Goal: Communication & Community: Answer question/provide support

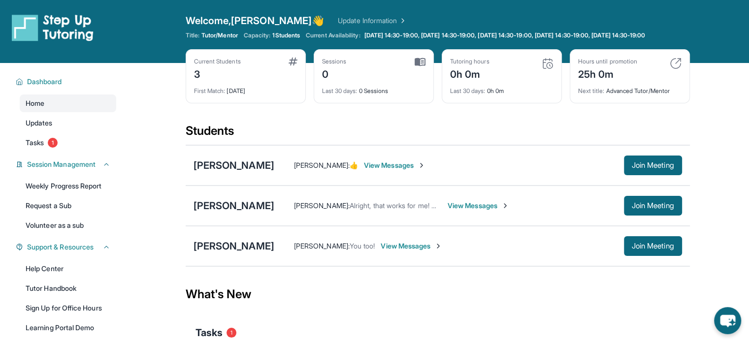
click at [410, 256] on div "[PERSON_NAME] : You too! View Messages Join Meeting" at bounding box center [478, 246] width 408 height 20
click at [408, 251] on span "View Messages" at bounding box center [412, 246] width 62 height 10
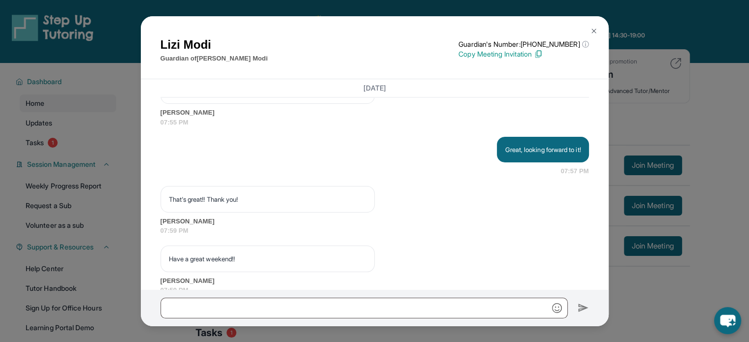
scroll to position [1658, 0]
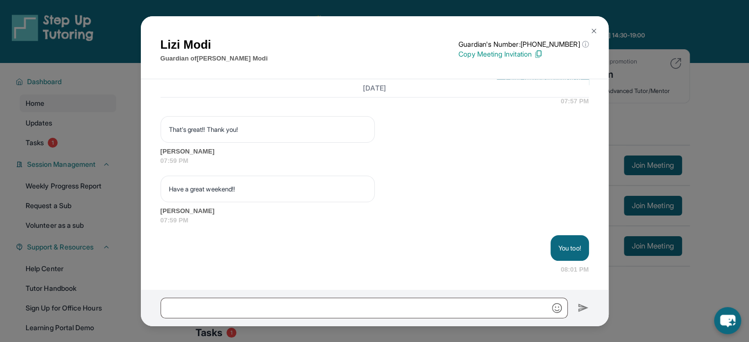
click at [734, 238] on div "[PERSON_NAME] Guardian of [PERSON_NAME] Guardian's Number: [PHONE_NUMBER] ⓘ Thi…" at bounding box center [374, 171] width 749 height 342
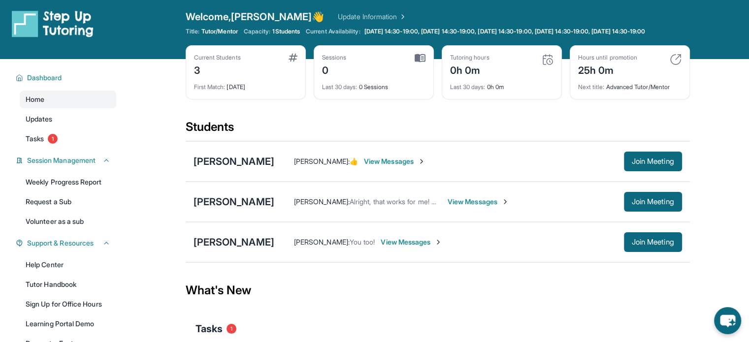
scroll to position [0, 0]
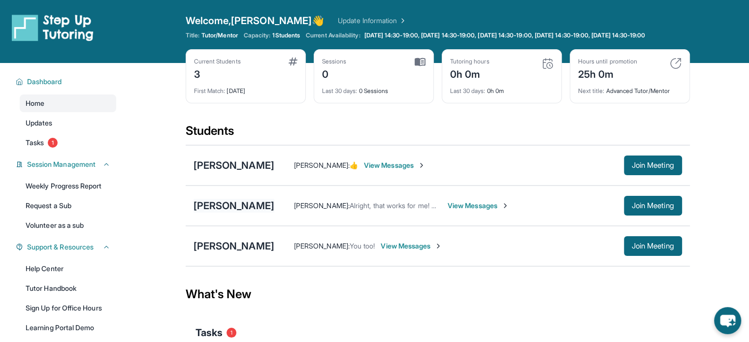
click at [258, 210] on div "[PERSON_NAME]" at bounding box center [233, 206] width 81 height 14
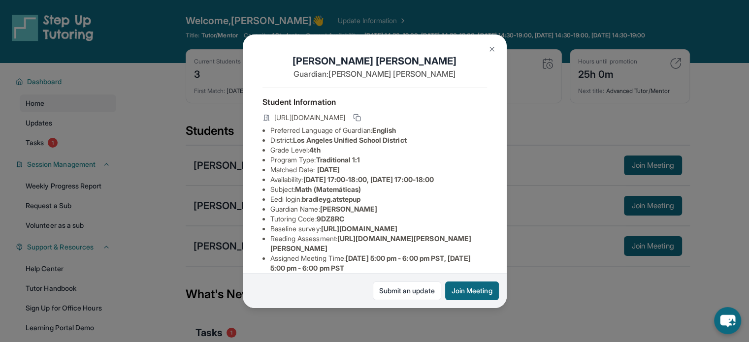
click at [538, 213] on div "[PERSON_NAME] Guardian: [PERSON_NAME] Student Information [URL][DOMAIN_NAME] Pr…" at bounding box center [374, 171] width 749 height 342
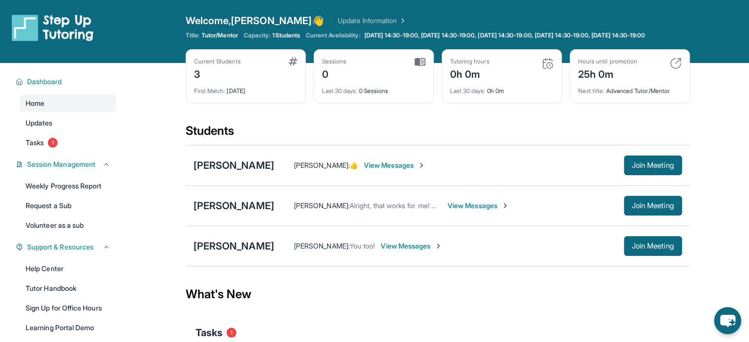
click at [235, 263] on div "[PERSON_NAME] [PERSON_NAME] : You too! View Messages Join Meeting" at bounding box center [438, 246] width 504 height 40
click at [243, 247] on div "[PERSON_NAME]" at bounding box center [233, 246] width 81 height 14
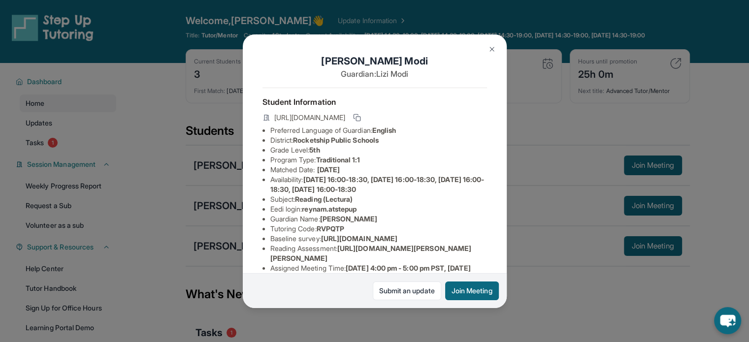
click at [553, 212] on div "[PERSON_NAME] Guardian: [PERSON_NAME] Student Information [URL][DOMAIN_NAME] Pr…" at bounding box center [374, 171] width 749 height 342
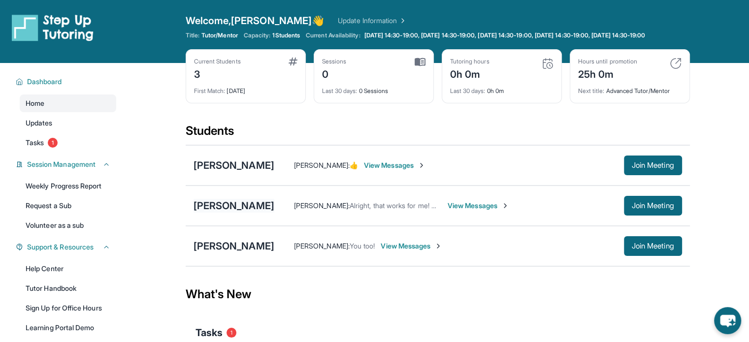
click at [213, 210] on div "[PERSON_NAME]" at bounding box center [233, 206] width 81 height 14
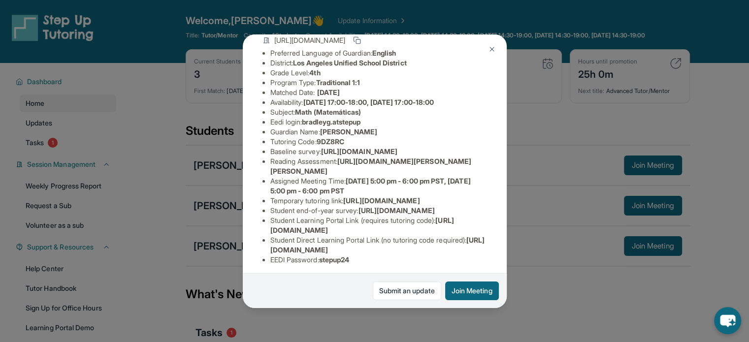
scroll to position [195, 0]
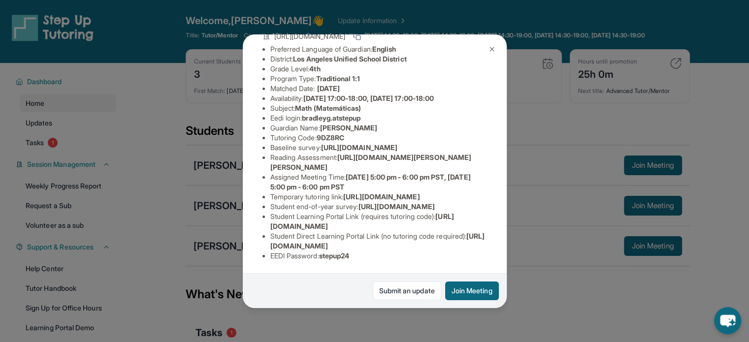
click at [540, 232] on div "[PERSON_NAME] Guardian: [PERSON_NAME] Student Information [URL][DOMAIN_NAME] Pr…" at bounding box center [374, 171] width 749 height 342
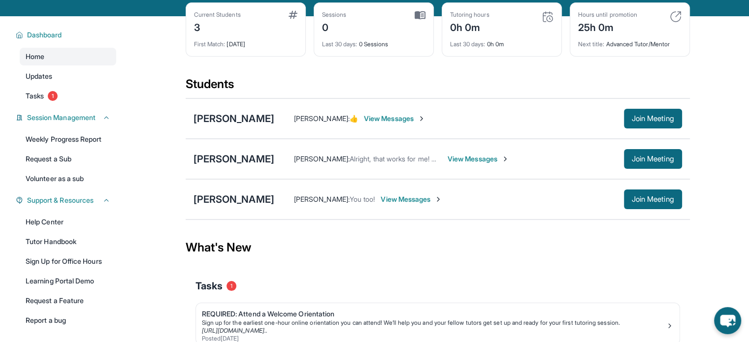
scroll to position [49, 0]
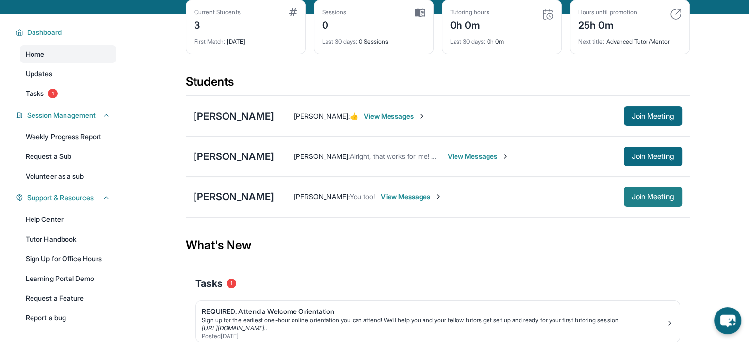
click at [660, 200] on span "Join Meeting" at bounding box center [653, 197] width 42 height 6
click at [78, 226] on link "Help Center" at bounding box center [68, 220] width 96 height 18
click at [230, 201] on div "[PERSON_NAME]" at bounding box center [233, 197] width 81 height 14
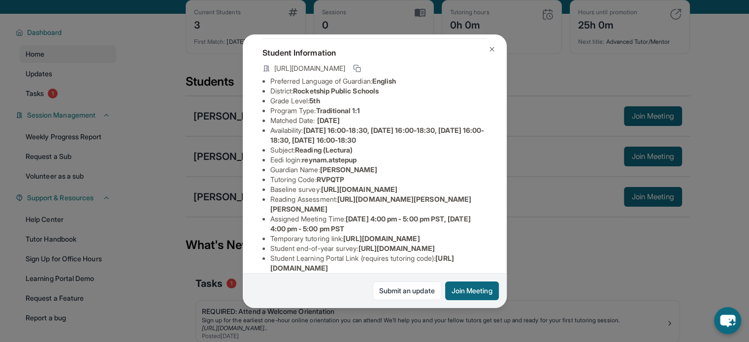
click at [397, 193] on span "[URL][DOMAIN_NAME]" at bounding box center [359, 189] width 76 height 8
click at [323, 193] on span "[URL][DOMAIN_NAME]" at bounding box center [359, 189] width 76 height 8
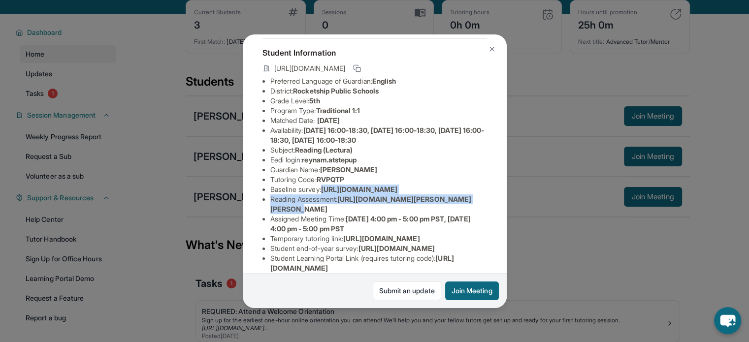
scroll to position [49, 358]
drag, startPoint x: 267, startPoint y: 206, endPoint x: 439, endPoint y: 223, distance: 173.1
click at [439, 223] on div "[PERSON_NAME] Guardian: [PERSON_NAME] Student Information [URL][DOMAIN_NAME] Pr…" at bounding box center [375, 171] width 264 height 274
copy span "[URL][DOMAIN_NAME]"
click at [437, 229] on div "[PERSON_NAME] Guardian: [PERSON_NAME] Student Information [URL][DOMAIN_NAME] Pr…" at bounding box center [375, 171] width 264 height 274
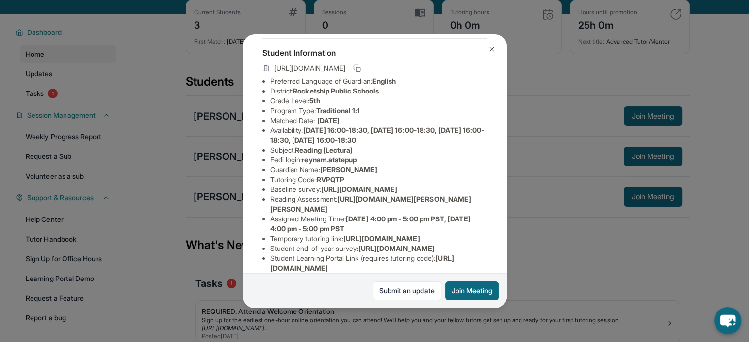
scroll to position [49, 0]
drag, startPoint x: 426, startPoint y: 230, endPoint x: 205, endPoint y: 214, distance: 221.6
click at [205, 214] on div "[PERSON_NAME] Guardian: [PERSON_NAME] Student Information [URL][DOMAIN_NAME] Pr…" at bounding box center [374, 171] width 749 height 342
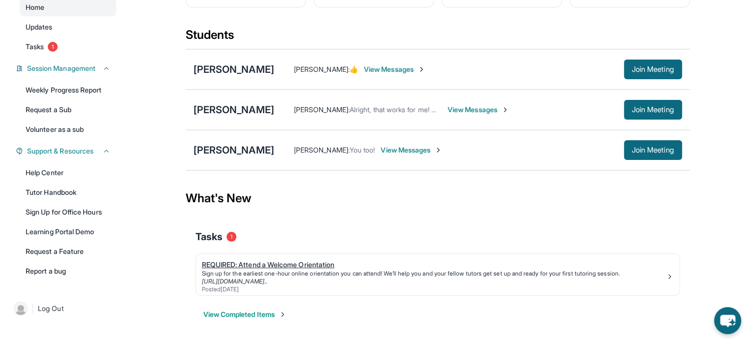
scroll to position [103, 0]
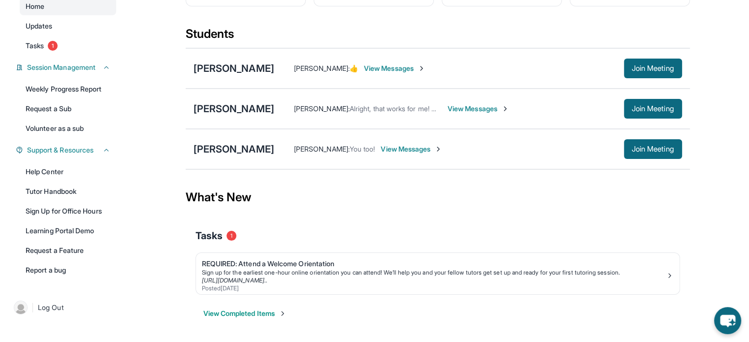
click at [398, 148] on span "View Messages" at bounding box center [412, 149] width 62 height 10
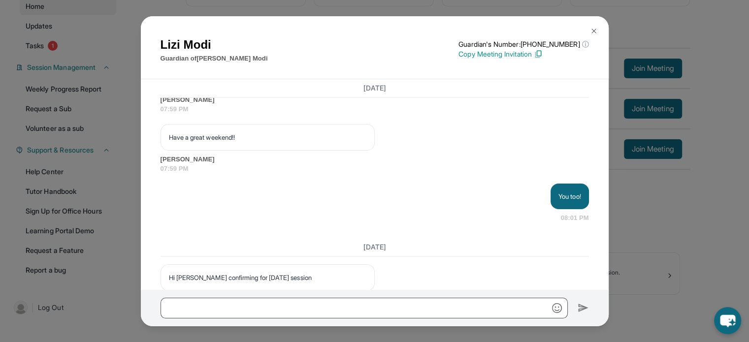
scroll to position [1749, 0]
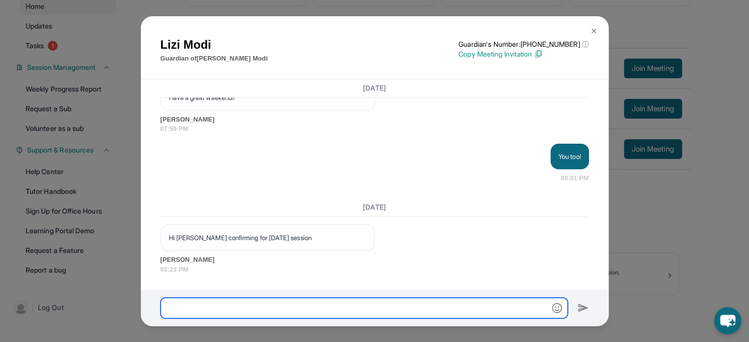
click at [430, 301] on input "text" at bounding box center [363, 308] width 407 height 21
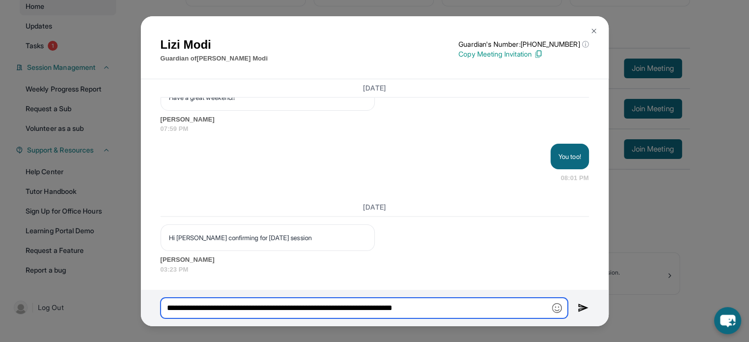
type input "**********"
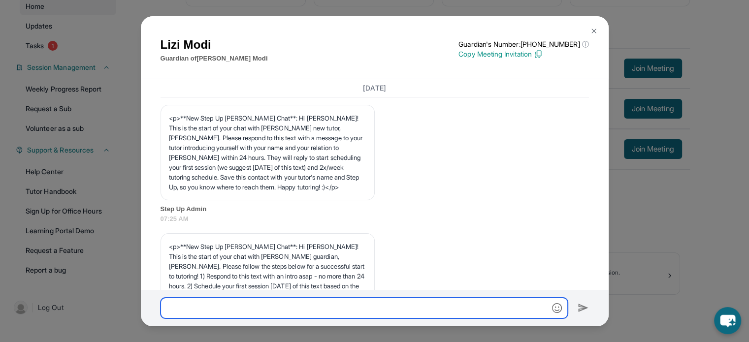
scroll to position [0, 0]
click at [659, 230] on div "[PERSON_NAME] Guardian of [PERSON_NAME] Guardian's Number: [PHONE_NUMBER] ⓘ Thi…" at bounding box center [374, 171] width 749 height 342
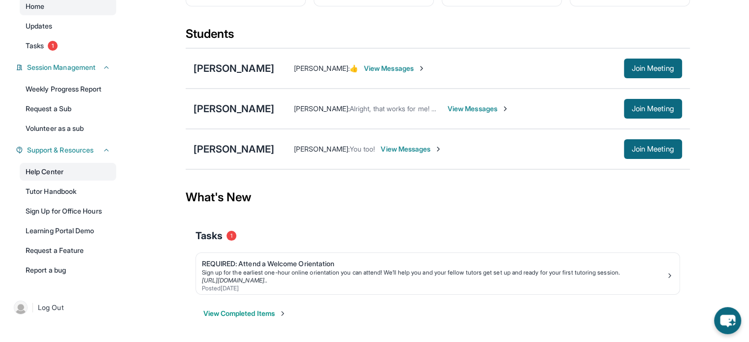
click at [63, 171] on link "Help Center" at bounding box center [68, 172] width 96 height 18
click at [382, 145] on span "View Messages" at bounding box center [412, 149] width 62 height 10
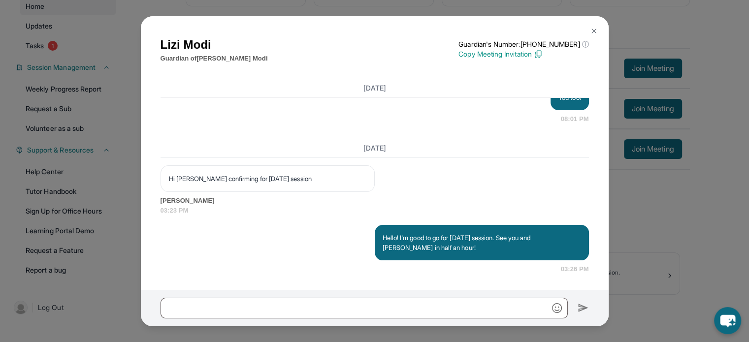
scroll to position [1808, 0]
click at [358, 309] on input "text" at bounding box center [363, 308] width 407 height 21
click at [695, 171] on div "[PERSON_NAME] Guardian of [PERSON_NAME] Guardian's Number: [PHONE_NUMBER] ⓘ Thi…" at bounding box center [374, 171] width 749 height 342
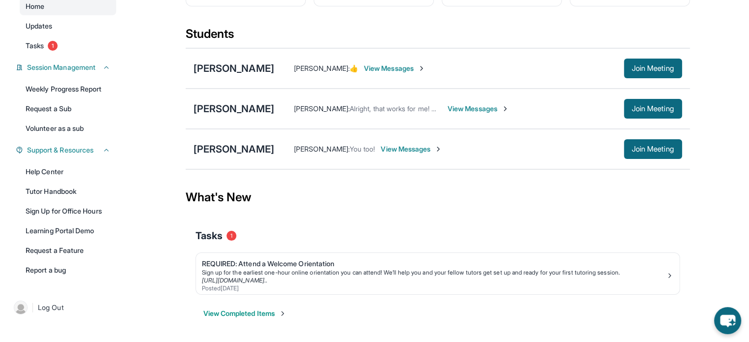
click at [406, 152] on span "View Messages" at bounding box center [412, 149] width 62 height 10
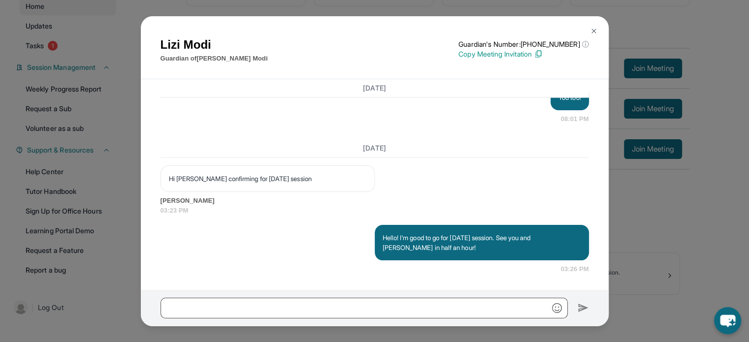
click at [719, 233] on div "[PERSON_NAME] Guardian of [PERSON_NAME] Guardian's Number: [PHONE_NUMBER] ⓘ Thi…" at bounding box center [374, 171] width 749 height 342
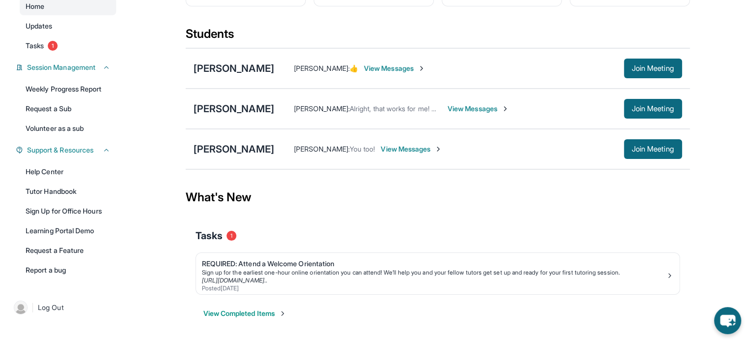
click at [402, 155] on div "[PERSON_NAME] : You too! View Messages Join Meeting" at bounding box center [478, 149] width 408 height 20
click at [402, 147] on span "View Messages" at bounding box center [412, 149] width 62 height 10
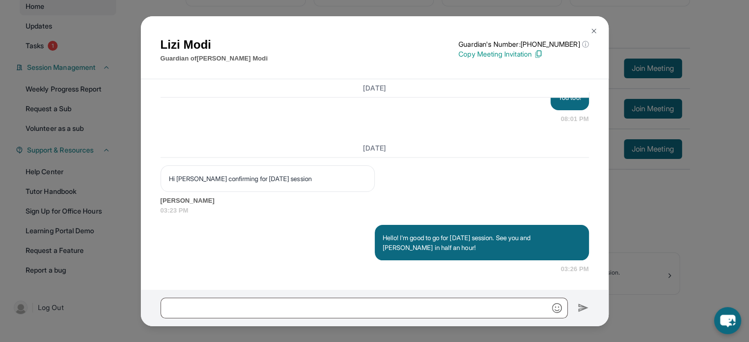
click at [661, 234] on div "[PERSON_NAME] Guardian of [PERSON_NAME] Guardian's Number: [PHONE_NUMBER] ⓘ Thi…" at bounding box center [374, 171] width 749 height 342
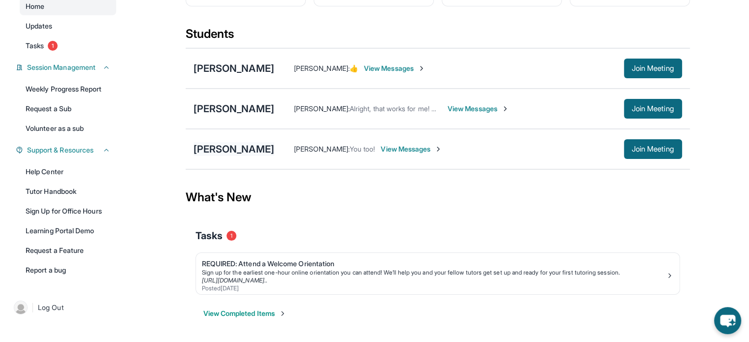
click at [211, 142] on div "[PERSON_NAME] [PERSON_NAME] : You too! View Messages Join Meeting" at bounding box center [438, 149] width 504 height 40
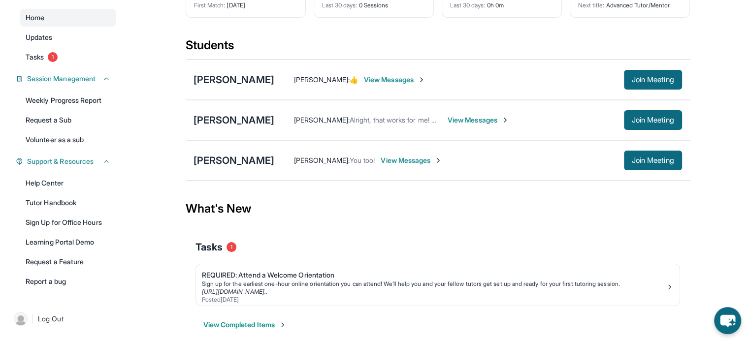
scroll to position [98, 0]
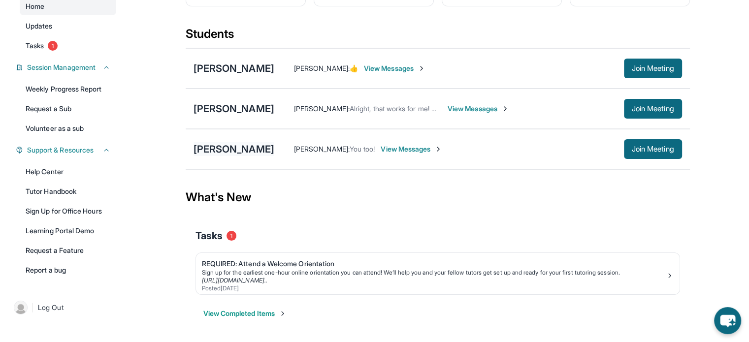
click at [218, 154] on div "[PERSON_NAME]" at bounding box center [233, 149] width 81 height 14
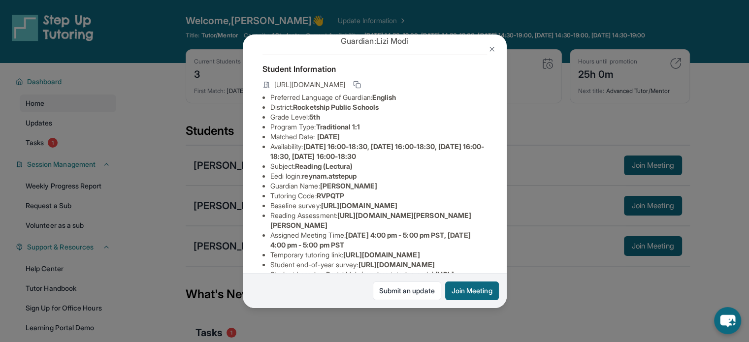
scroll to position [197, 0]
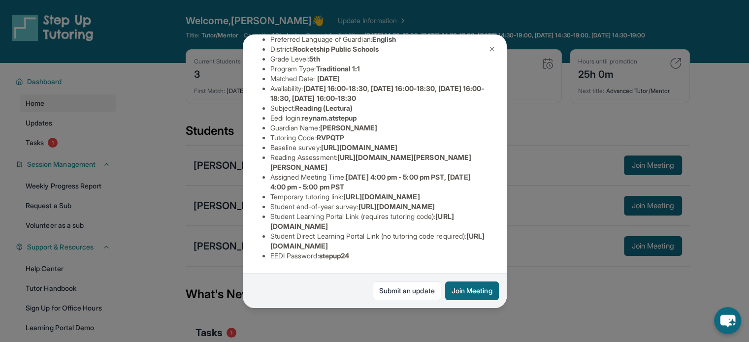
drag, startPoint x: 473, startPoint y: 249, endPoint x: 262, endPoint y: 247, distance: 210.2
click at [262, 247] on ul "Preferred Language of Guardian: English District: Rocketship Public Schools Gra…" at bounding box center [374, 147] width 224 height 226
copy span "[URL][DOMAIN_NAME]"
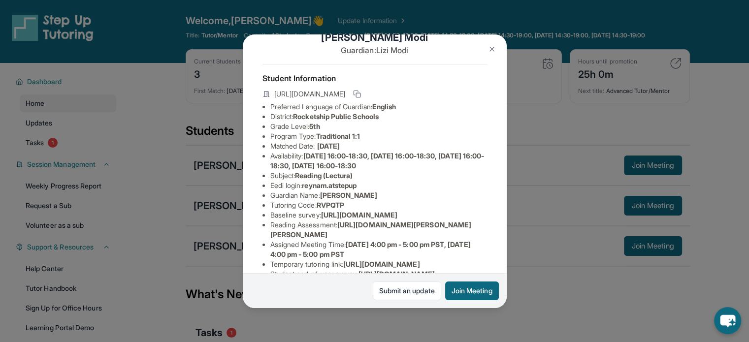
scroll to position [0, 0]
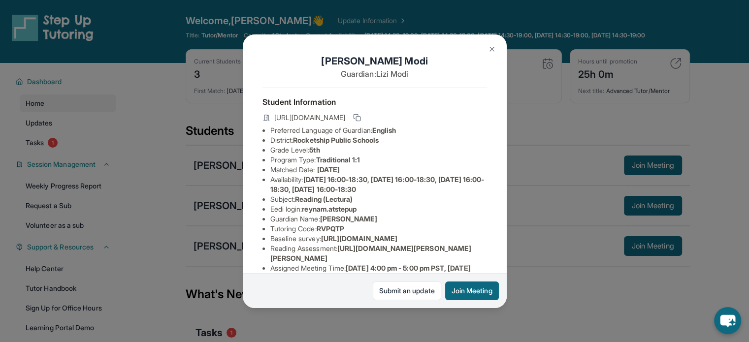
click at [526, 232] on div "[PERSON_NAME] Guardian: [PERSON_NAME] Student Information [URL][DOMAIN_NAME] Pr…" at bounding box center [374, 171] width 749 height 342
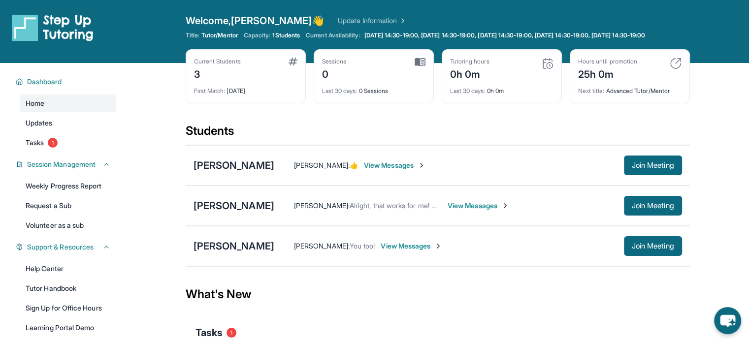
click at [402, 251] on span "View Messages" at bounding box center [412, 246] width 62 height 10
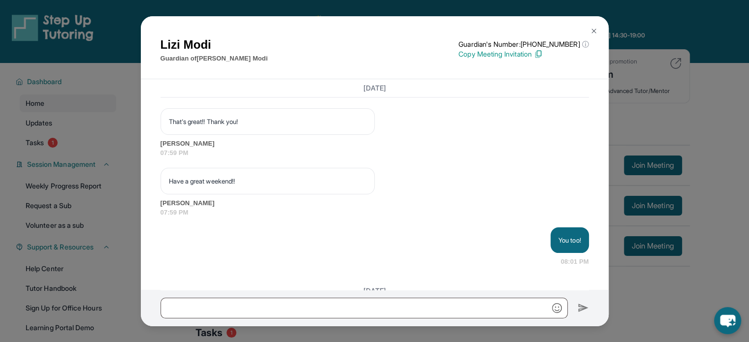
scroll to position [1808, 0]
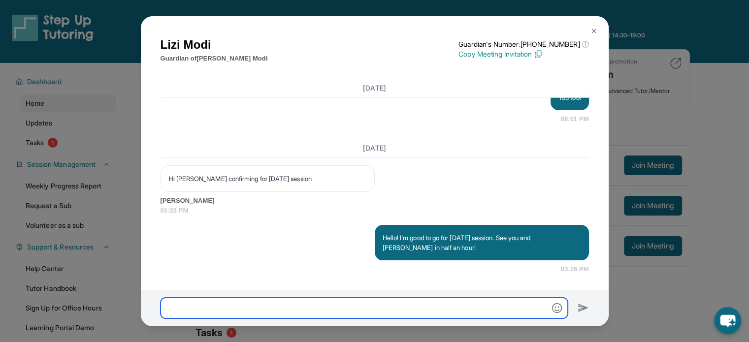
click at [394, 299] on input "text" at bounding box center [363, 308] width 407 height 21
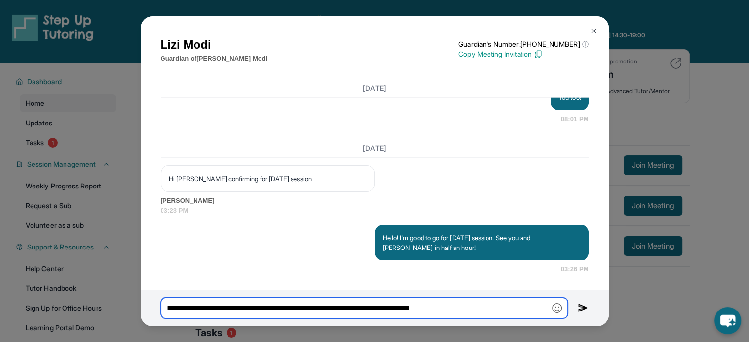
paste input "**********"
type input "**********"
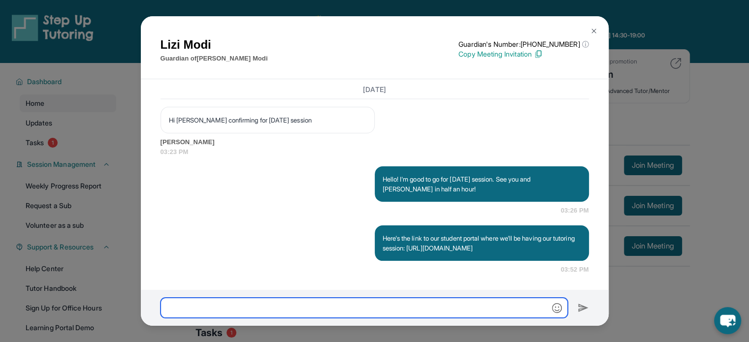
scroll to position [1877, 0]
click at [293, 310] on input "text" at bounding box center [363, 308] width 407 height 21
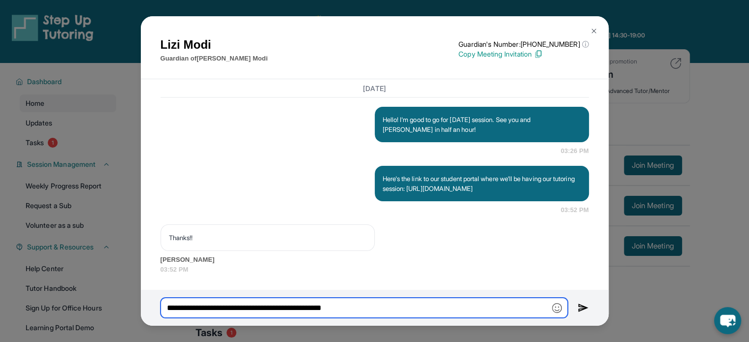
scroll to position [1936, 0]
type input "**********"
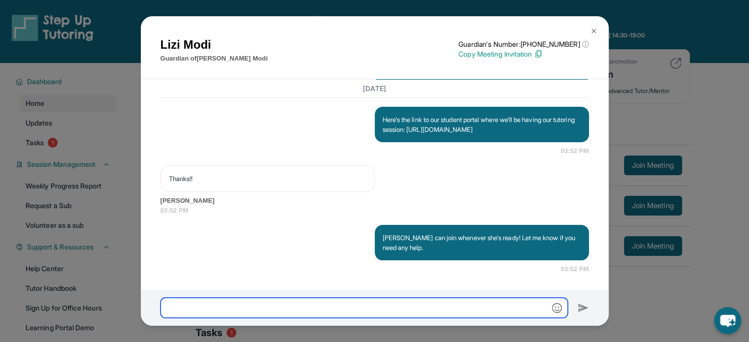
scroll to position [1995, 0]
click at [663, 205] on div "[PERSON_NAME] Guardian of [PERSON_NAME] Guardian's Number: [PHONE_NUMBER] ⓘ Thi…" at bounding box center [374, 171] width 749 height 342
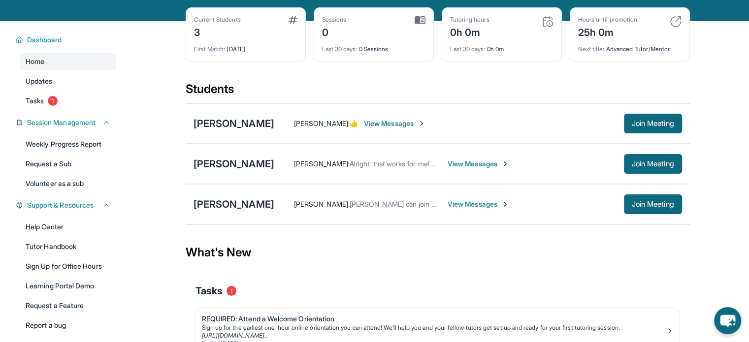
scroll to position [5, 0]
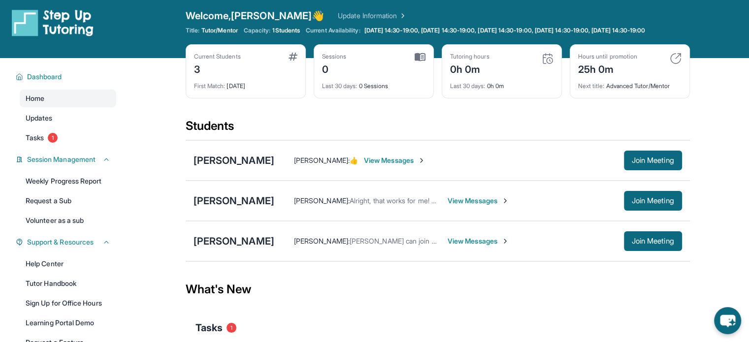
click at [447, 246] on span "View Messages" at bounding box center [478, 241] width 62 height 10
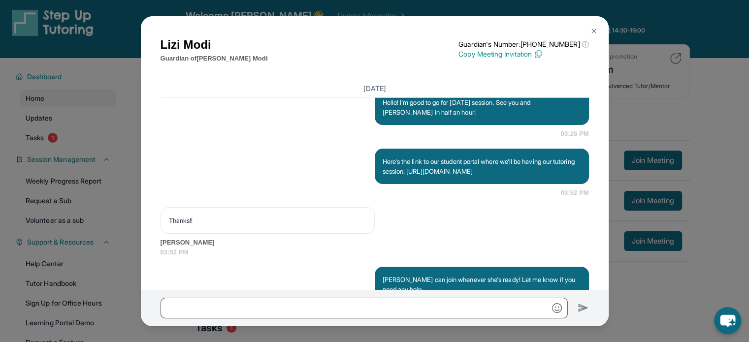
scroll to position [1995, 0]
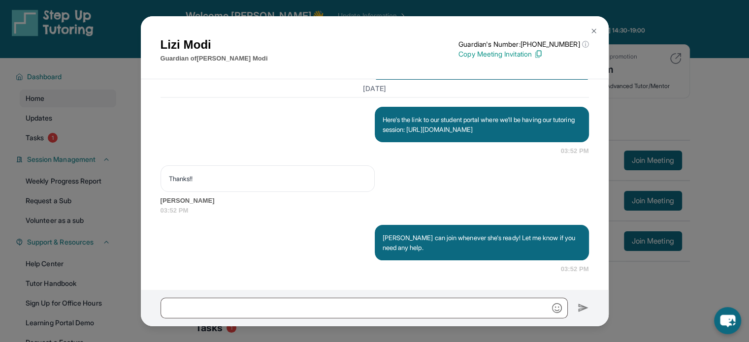
click at [735, 130] on div "[PERSON_NAME] Guardian of [PERSON_NAME] Guardian's Number: [PHONE_NUMBER] ⓘ Thi…" at bounding box center [374, 171] width 749 height 342
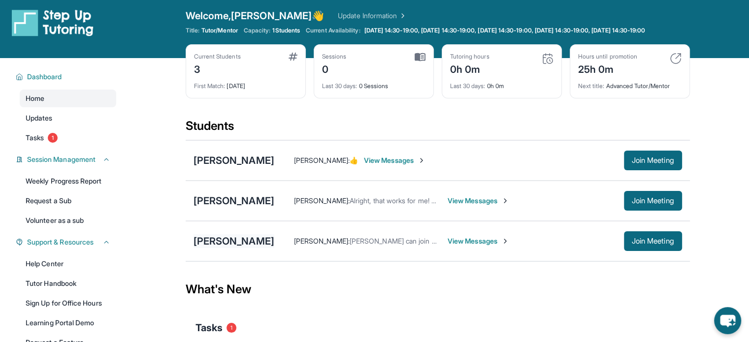
click at [217, 244] on div "[PERSON_NAME]" at bounding box center [233, 241] width 81 height 14
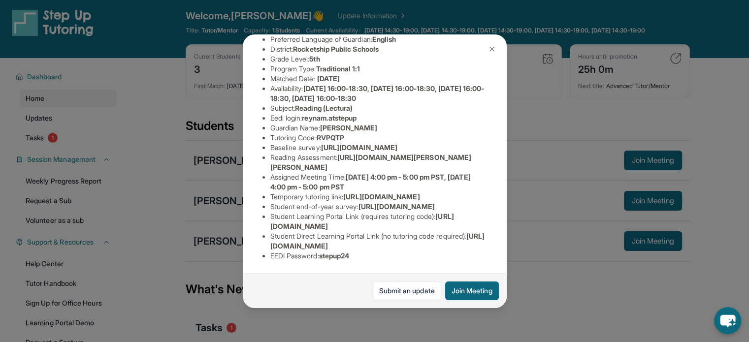
scroll to position [98, 358]
drag, startPoint x: 267, startPoint y: 158, endPoint x: 469, endPoint y: 174, distance: 203.0
click at [469, 174] on div "[PERSON_NAME] Guardian: [PERSON_NAME] Student Information [URL][DOMAIN_NAME] Pr…" at bounding box center [375, 171] width 264 height 274
copy span "[URL][DOMAIN_NAME]"
